Goal: Book appointment/travel/reservation

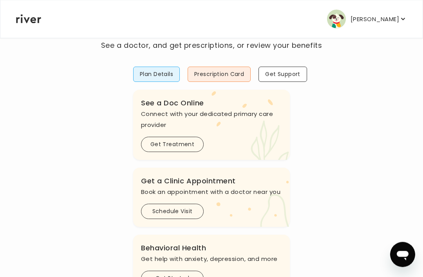
scroll to position [46, 0]
click at [191, 210] on button "Schedule Visit" at bounding box center [172, 211] width 63 height 15
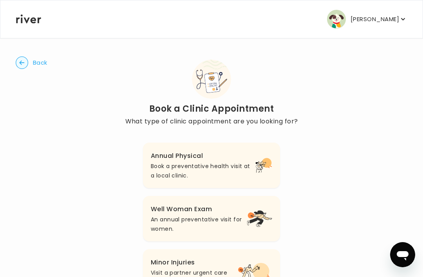
click at [298, 16] on icon "button" at bounding box center [403, 19] width 8 height 8
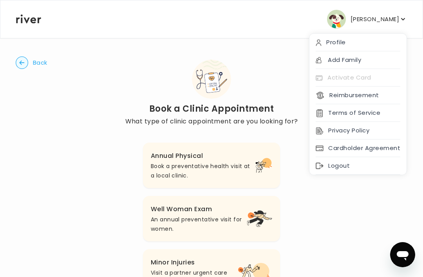
click at [31, 58] on button "Back" at bounding box center [32, 62] width 32 height 13
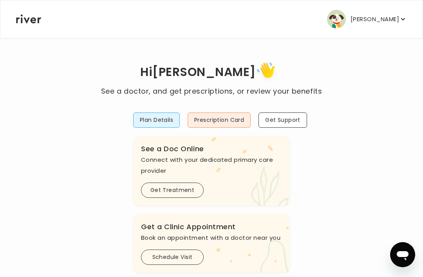
click at [171, 112] on button "Plan Details" at bounding box center [156, 119] width 47 height 15
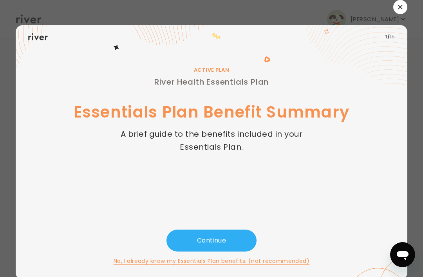
click at [298, 56] on icon at bounding box center [352, 55] width 112 height 60
click at [126, 58] on icon at bounding box center [184, 48] width 180 height 47
click at [298, 14] on button "button" at bounding box center [401, 7] width 14 height 14
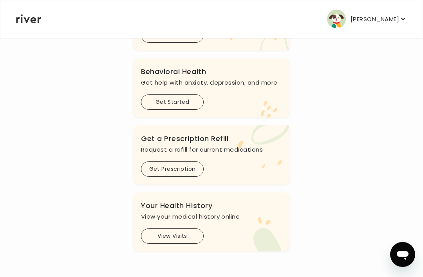
scroll to position [222, 0]
click at [188, 237] on button "View Visits" at bounding box center [172, 236] width 63 height 15
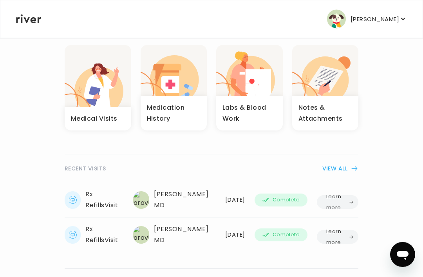
scroll to position [54, 0]
click at [298, 194] on td "Learn more" at bounding box center [335, 200] width 46 height 35
click at [298, 205] on button "Learn more" at bounding box center [338, 202] width 42 height 14
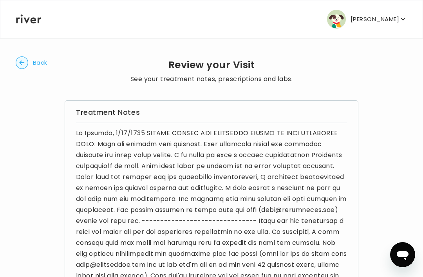
click at [25, 61] on circle "button" at bounding box center [22, 63] width 12 height 12
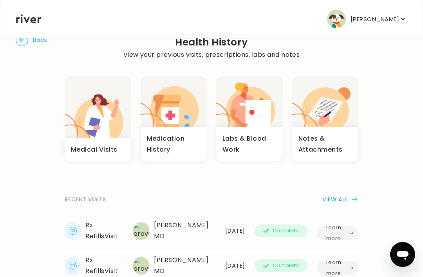
scroll to position [23, 0]
click at [298, 226] on button "Learn more" at bounding box center [338, 233] width 42 height 14
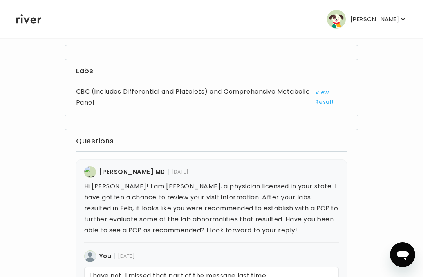
scroll to position [530, 0]
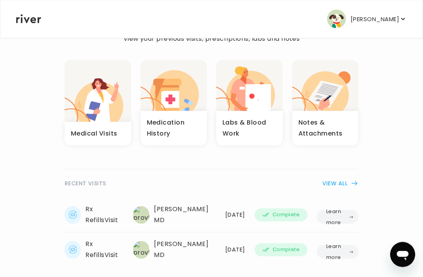
scroll to position [41, 0]
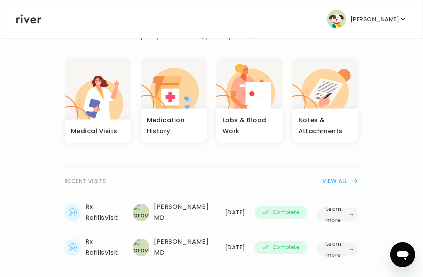
click at [94, 87] on icon "button" at bounding box center [98, 102] width 49 height 47
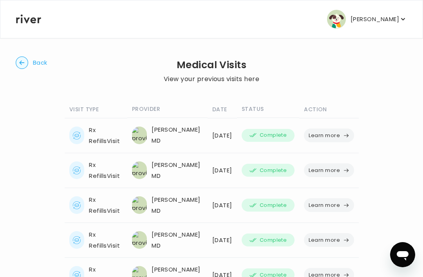
click at [298, 132] on icon "button" at bounding box center [346, 135] width 6 height 6
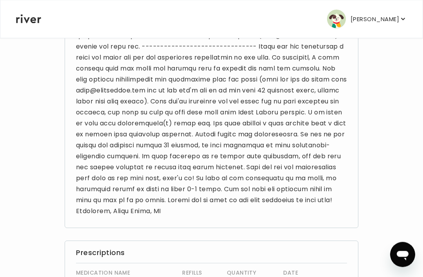
scroll to position [174, 0]
click at [298, 21] on icon "button" at bounding box center [403, 19] width 8 height 8
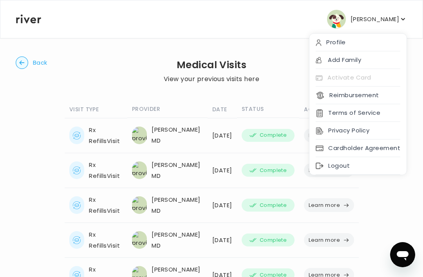
click at [23, 64] on circle "button" at bounding box center [22, 63] width 12 height 12
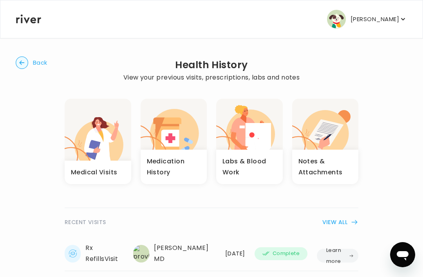
click at [26, 68] on icon "button" at bounding box center [22, 62] width 13 height 13
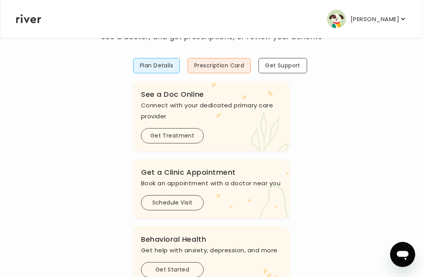
scroll to position [54, 0]
click at [191, 207] on button "Schedule Visit" at bounding box center [172, 202] width 63 height 15
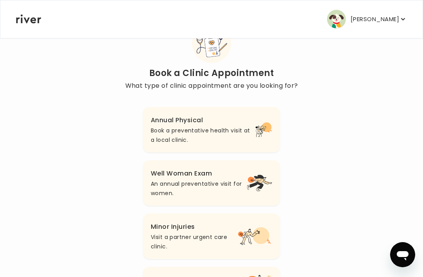
scroll to position [34, 0]
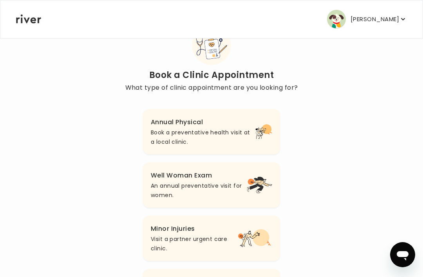
click at [254, 136] on p "Book a preventative health visit at a local clinic." at bounding box center [203, 137] width 105 height 19
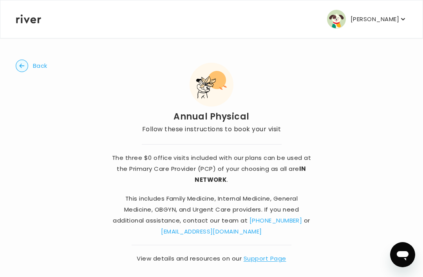
click at [27, 67] on circle "button" at bounding box center [22, 66] width 12 height 12
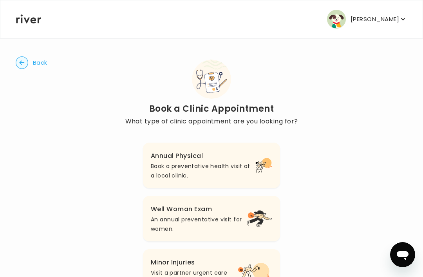
click at [33, 66] on button "Back" at bounding box center [32, 62] width 32 height 13
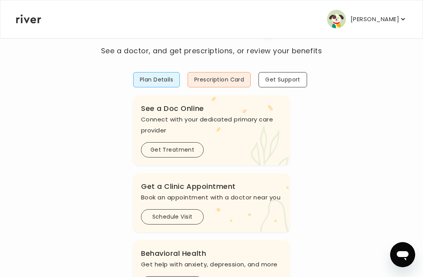
scroll to position [40, 0]
click at [166, 81] on button "Plan Details" at bounding box center [156, 80] width 47 height 15
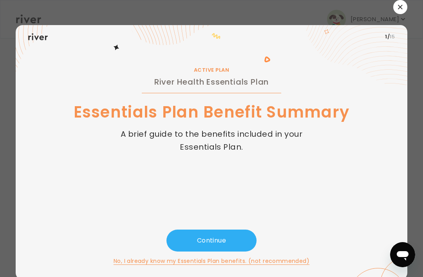
click at [298, 48] on icon at bounding box center [380, 41] width 273 height 123
click at [298, 14] on button "button" at bounding box center [401, 7] width 14 height 14
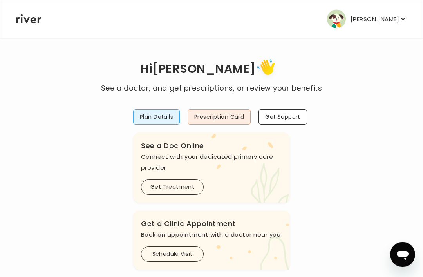
scroll to position [3, 0]
click at [186, 177] on div ".cls-see { fill: #eaefd8; } .cls-see-doctor { fill: #ffe0ae; } See a Doc Online…" at bounding box center [211, 167] width 157 height 70
click at [185, 185] on button "Get Treatment" at bounding box center [172, 187] width 63 height 15
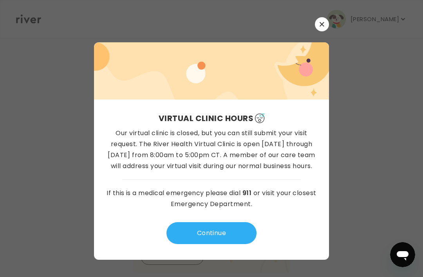
click at [298, 27] on icon "button" at bounding box center [322, 24] width 5 height 5
